Goal: Task Accomplishment & Management: Use online tool/utility

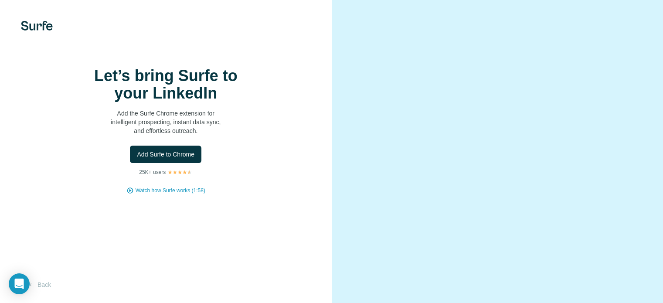
scroll to position [10, 0]
click at [174, 159] on span "Add Surfe to Chrome" at bounding box center [166, 154] width 58 height 9
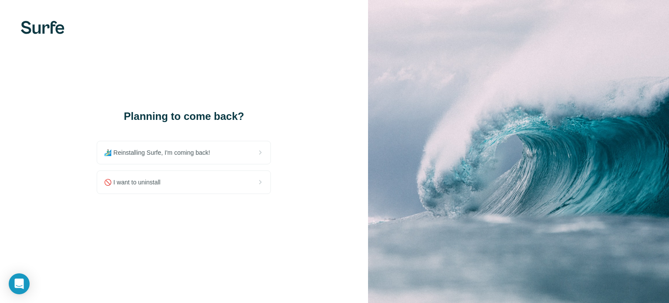
click at [418, 63] on img at bounding box center [518, 151] width 301 height 303
